Goal: Information Seeking & Learning: Learn about a topic

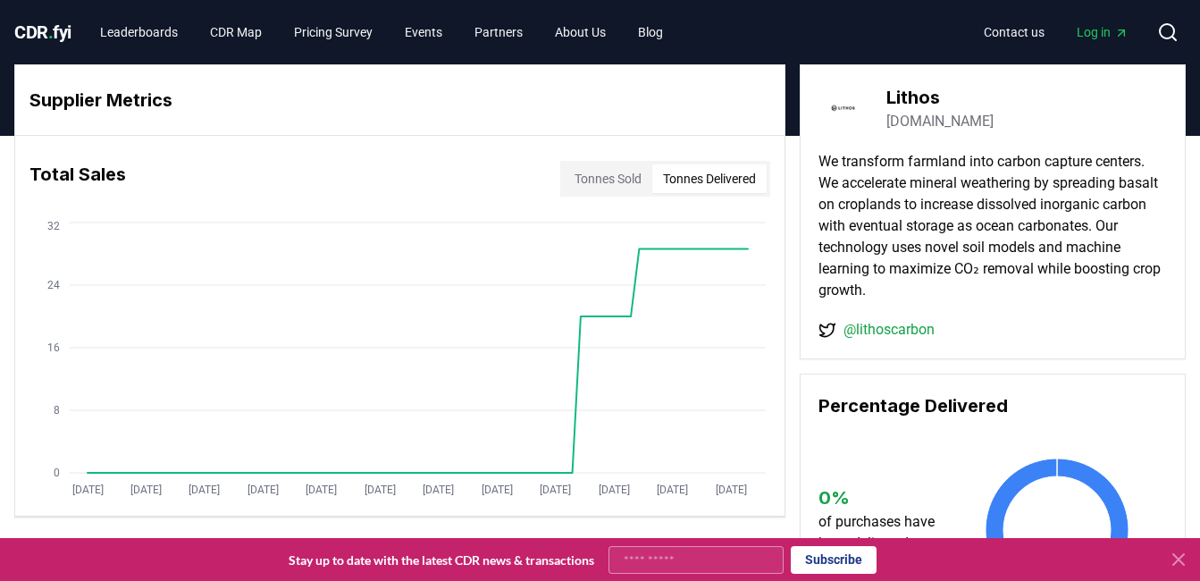
click at [1176, 25] on icon at bounding box center [1167, 31] width 21 height 21
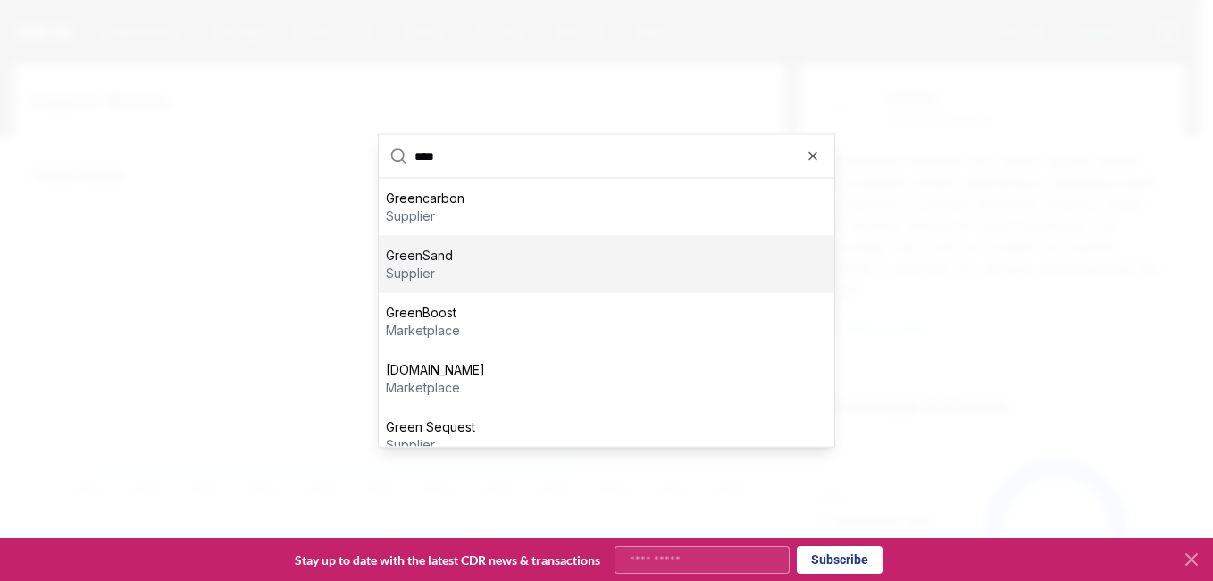
type input "****"
click at [662, 254] on div "GreenSand supplier" at bounding box center [607, 264] width 456 height 57
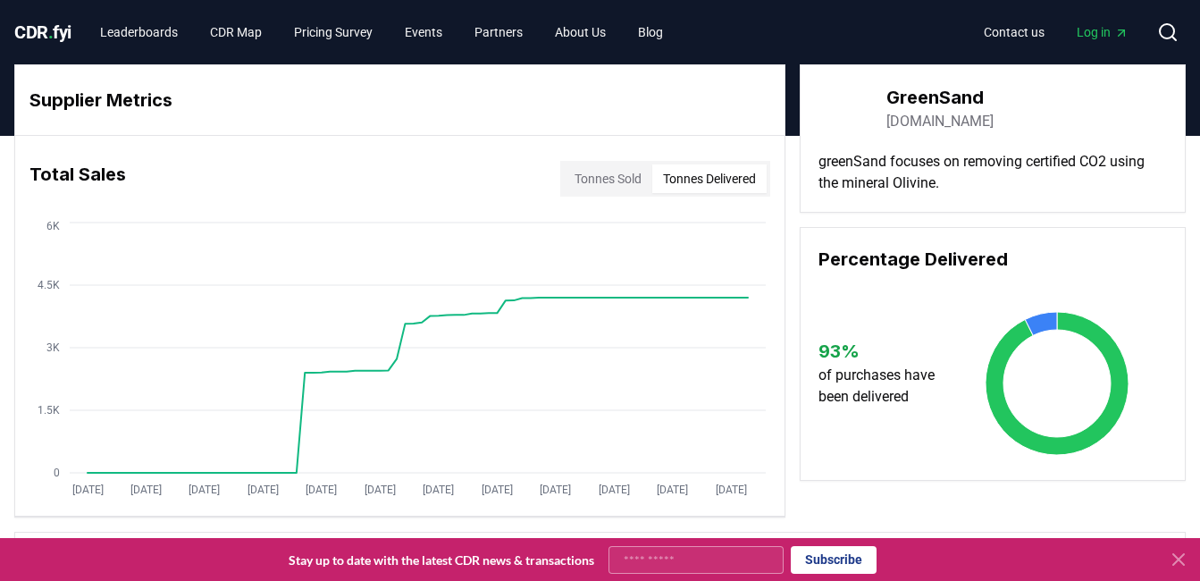
click at [681, 190] on button "Tonnes Delivered" at bounding box center [709, 178] width 114 height 29
click at [636, 182] on button "Tonnes Sold" at bounding box center [608, 178] width 88 height 29
click at [733, 179] on button "Tonnes Delivered" at bounding box center [709, 178] width 114 height 29
click at [628, 182] on button "Tonnes Sold" at bounding box center [608, 178] width 88 height 29
